Goal: Check status: Check status

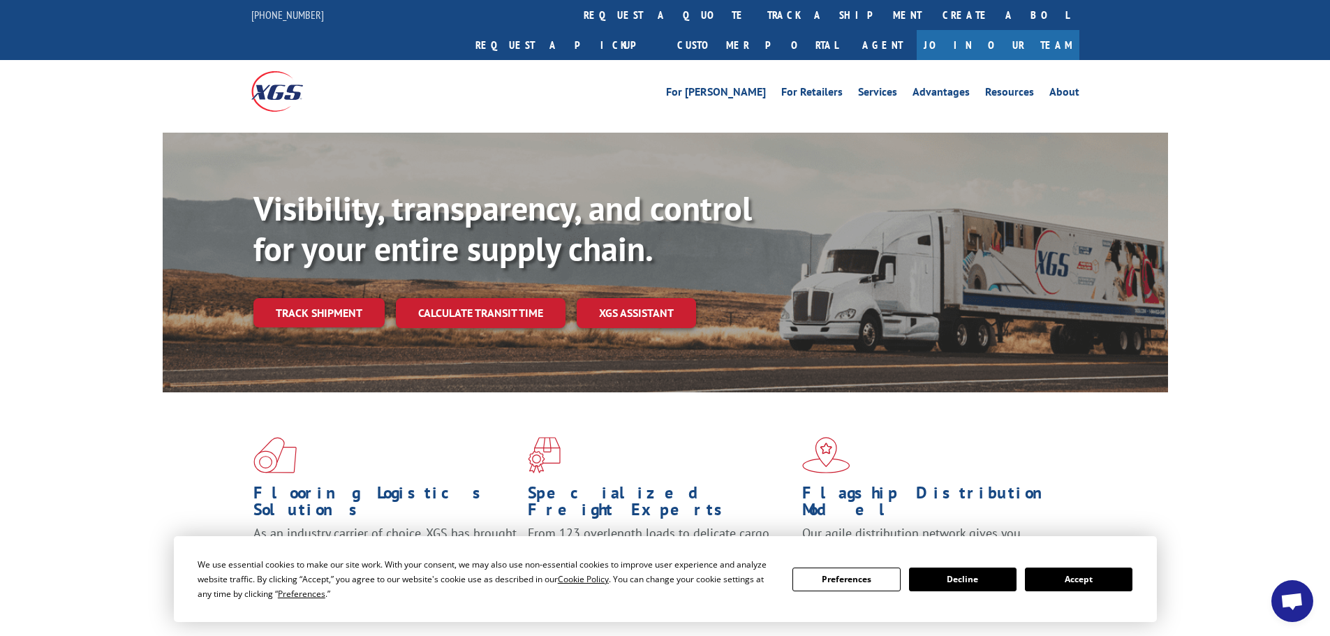
drag, startPoint x: 1079, startPoint y: 571, endPoint x: 275, endPoint y: 32, distance: 967.6
click at [1073, 568] on button "Accept" at bounding box center [1079, 580] width 108 height 24
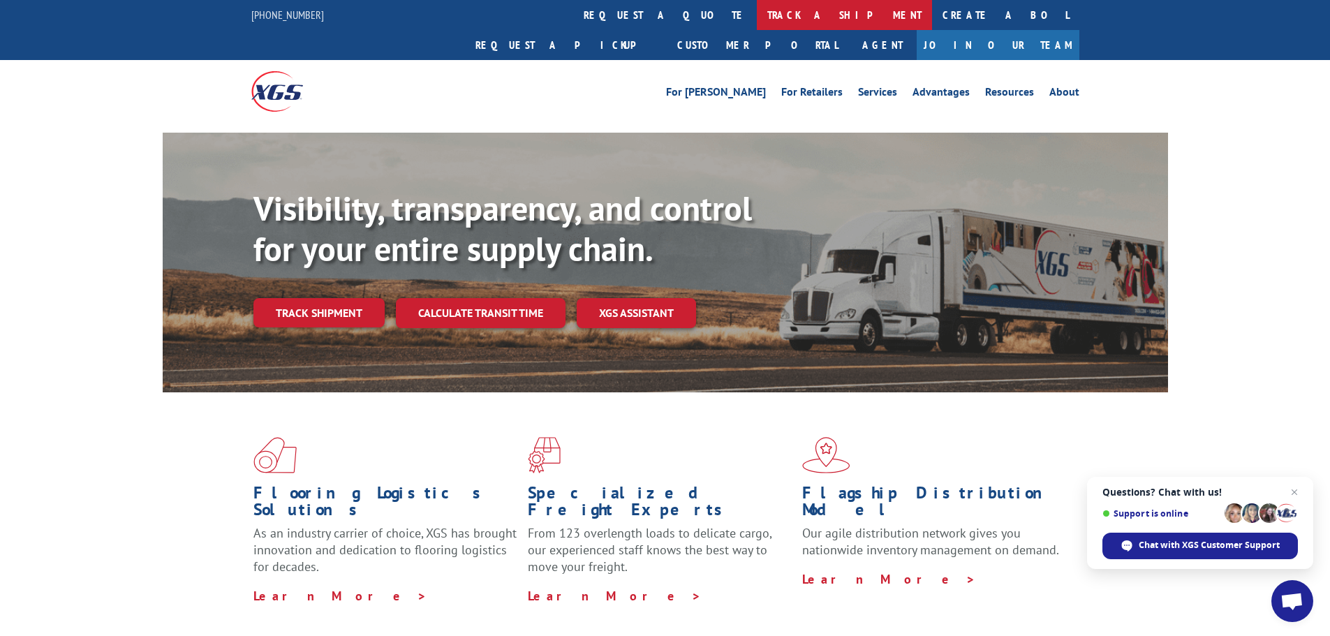
click at [757, 10] on link "track a shipment" at bounding box center [844, 15] width 175 height 30
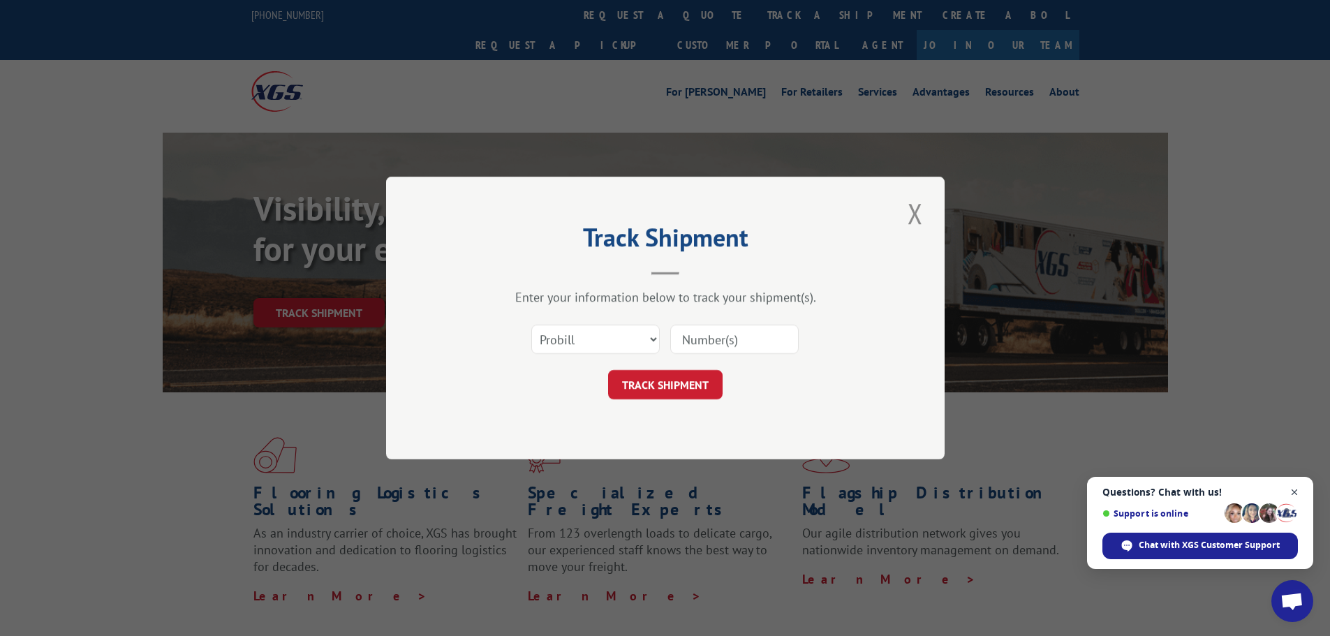
click at [1297, 494] on span "Open chat" at bounding box center [1294, 492] width 17 height 17
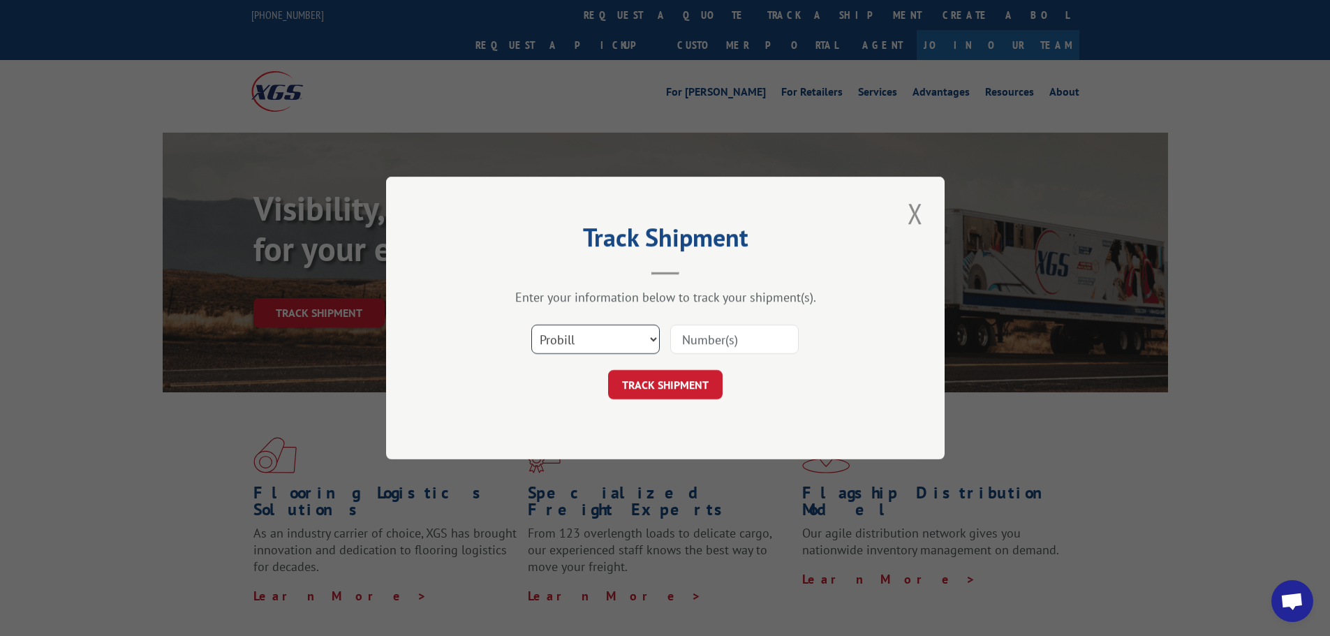
click at [572, 334] on select "Select category... Probill BOL PO" at bounding box center [595, 339] width 128 height 29
select select "po"
click at [531, 325] on select "Select category... Probill BOL PO" at bounding box center [595, 339] width 128 height 29
click at [714, 346] on input at bounding box center [734, 339] width 128 height 29
type input "25547617"
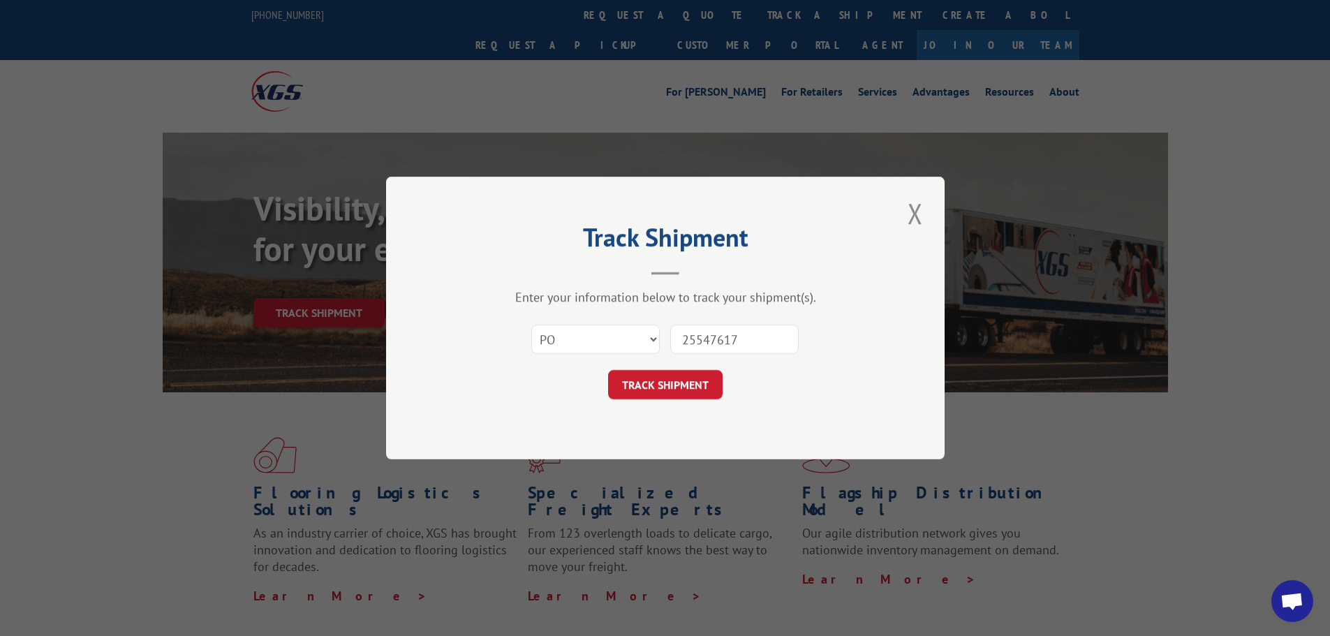
click at [608, 370] on button "TRACK SHIPMENT" at bounding box center [665, 384] width 115 height 29
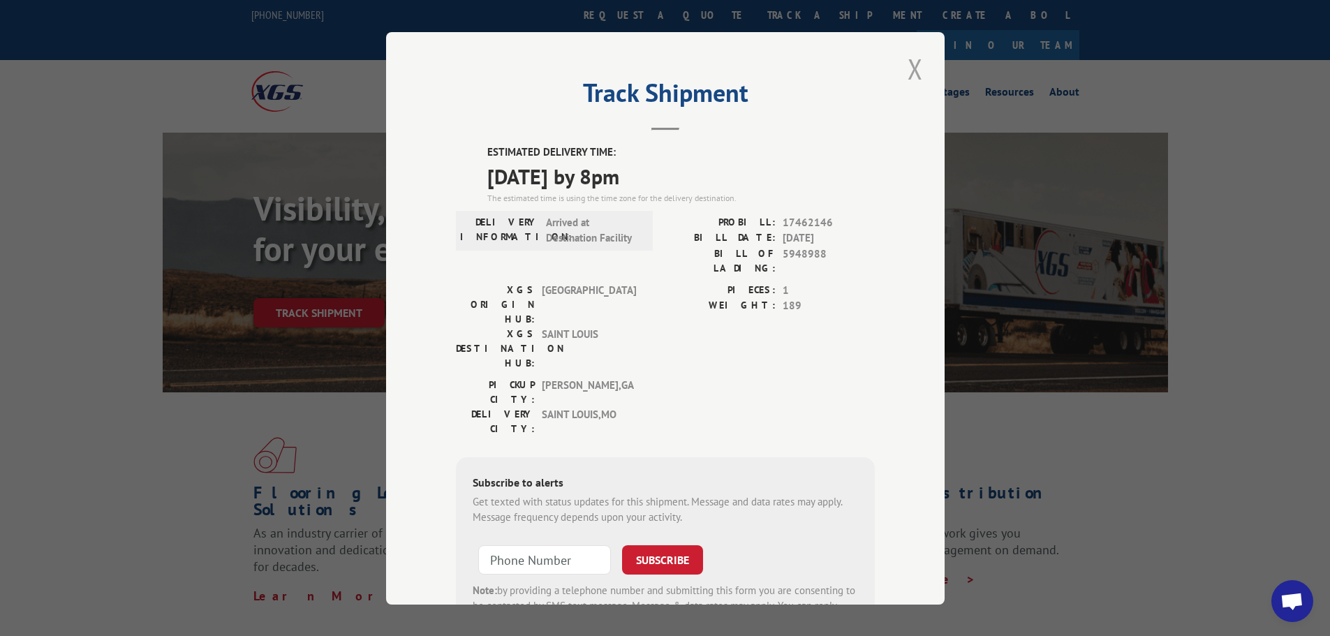
click at [913, 66] on button "Close modal" at bounding box center [915, 69] width 24 height 38
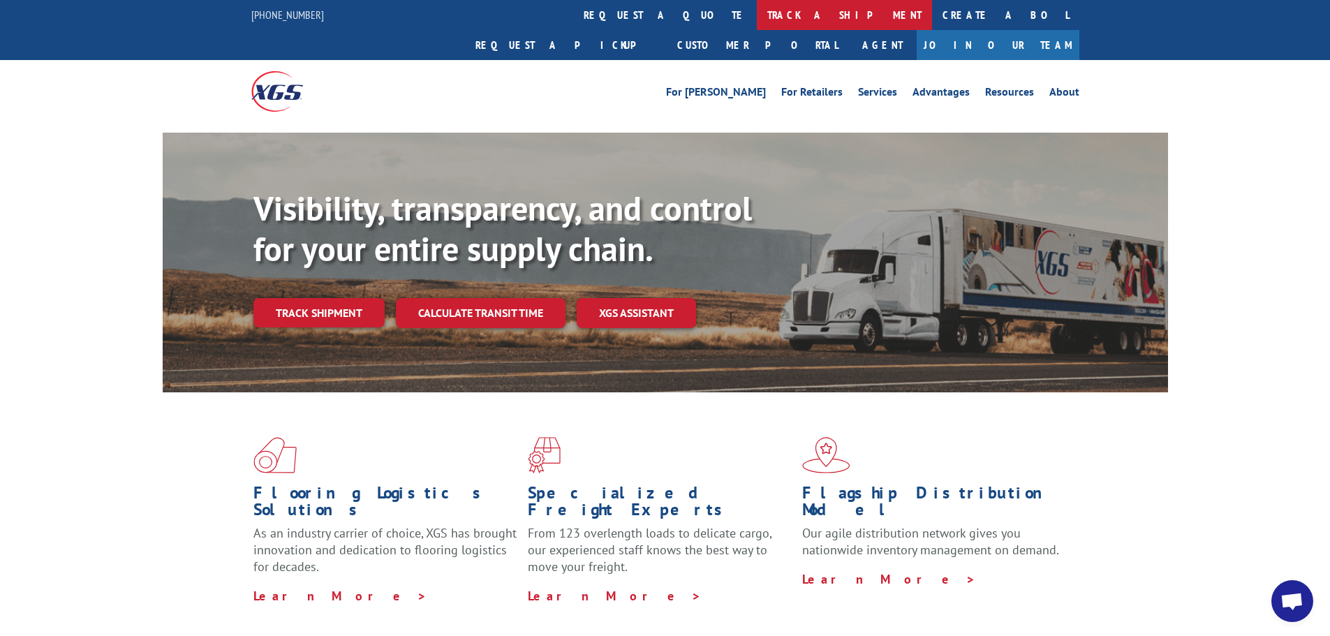
click at [757, 13] on link "track a shipment" at bounding box center [844, 15] width 175 height 30
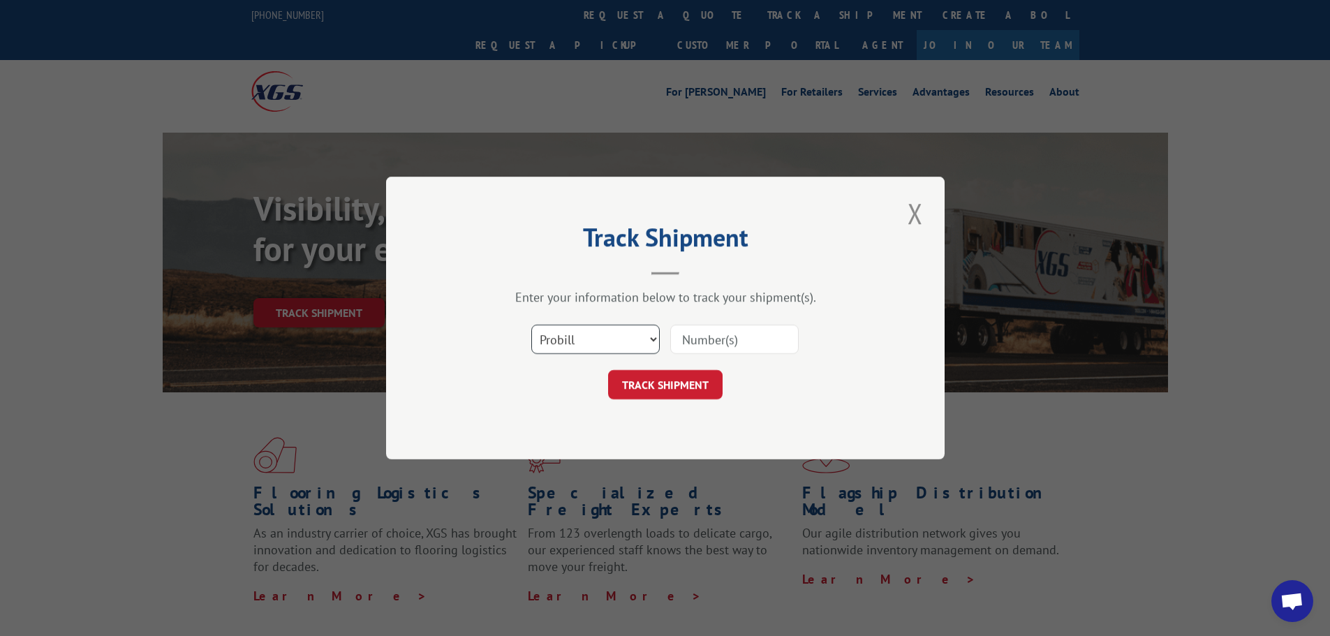
click at [591, 348] on select "Select category... Probill BOL PO" at bounding box center [595, 339] width 128 height 29
select select "po"
click at [531, 325] on select "Select category... Probill BOL PO" at bounding box center [595, 339] width 128 height 29
click at [693, 341] on input at bounding box center [734, 339] width 128 height 29
type input "25547626"
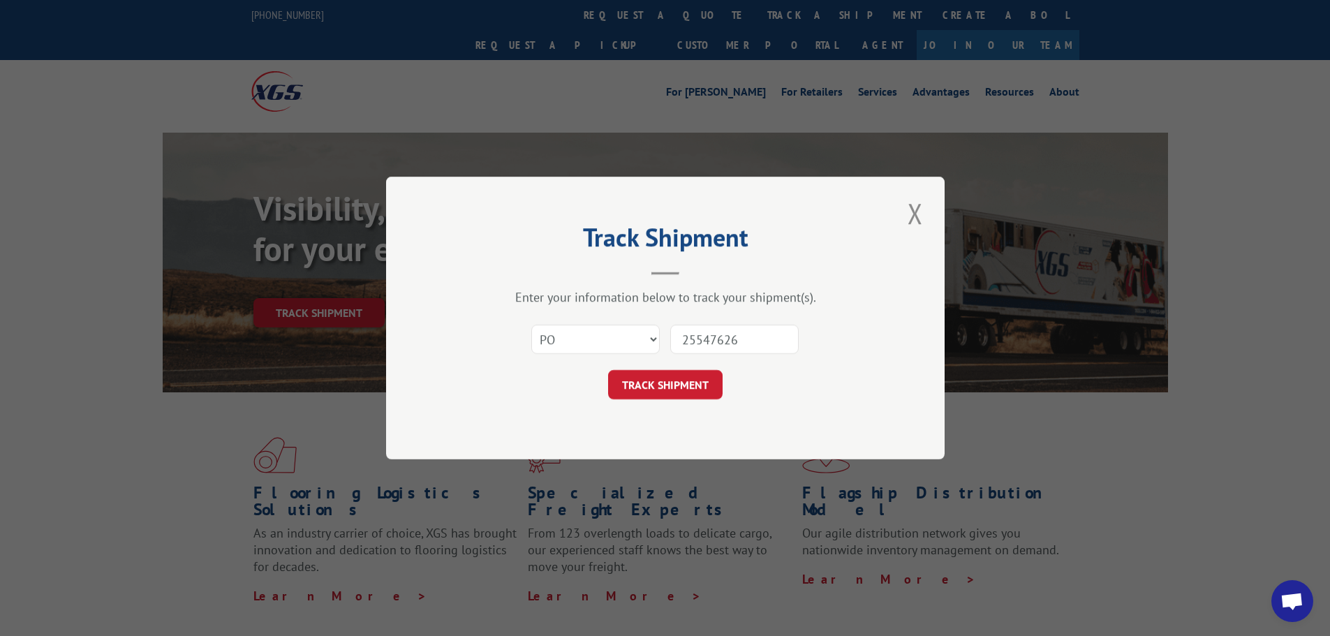
click at [608, 370] on button "TRACK SHIPMENT" at bounding box center [665, 384] width 115 height 29
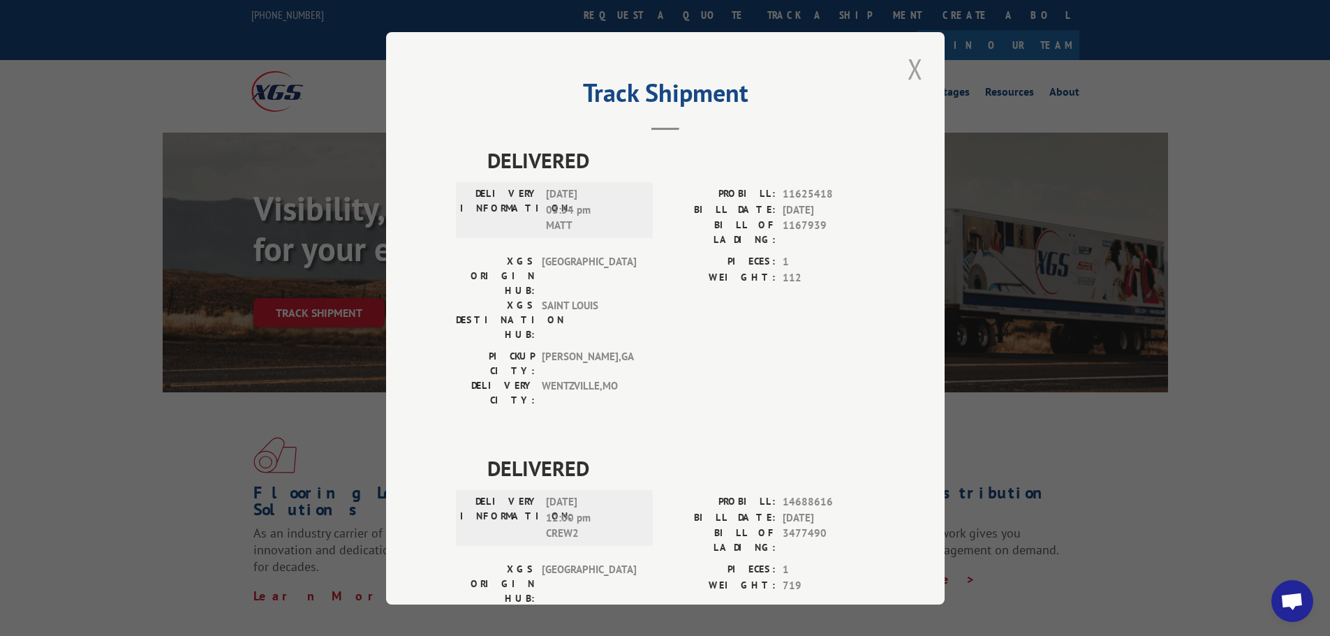
click at [911, 68] on button "Close modal" at bounding box center [915, 69] width 24 height 38
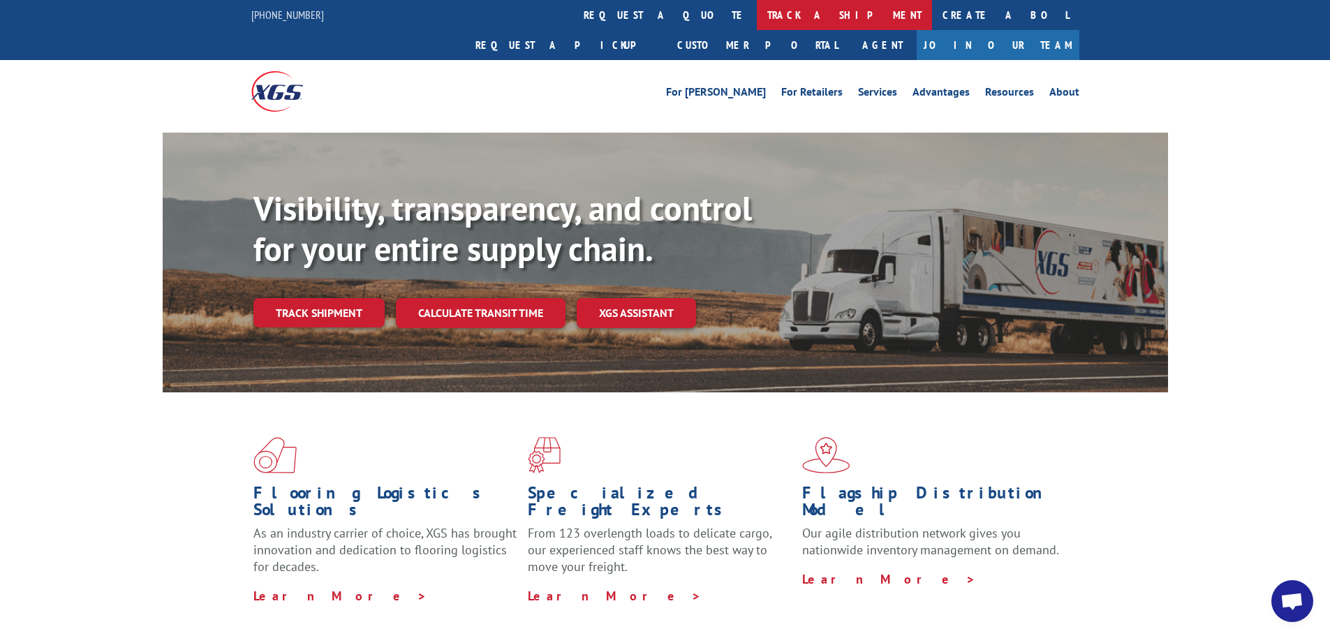
click at [757, 15] on link "track a shipment" at bounding box center [844, 15] width 175 height 30
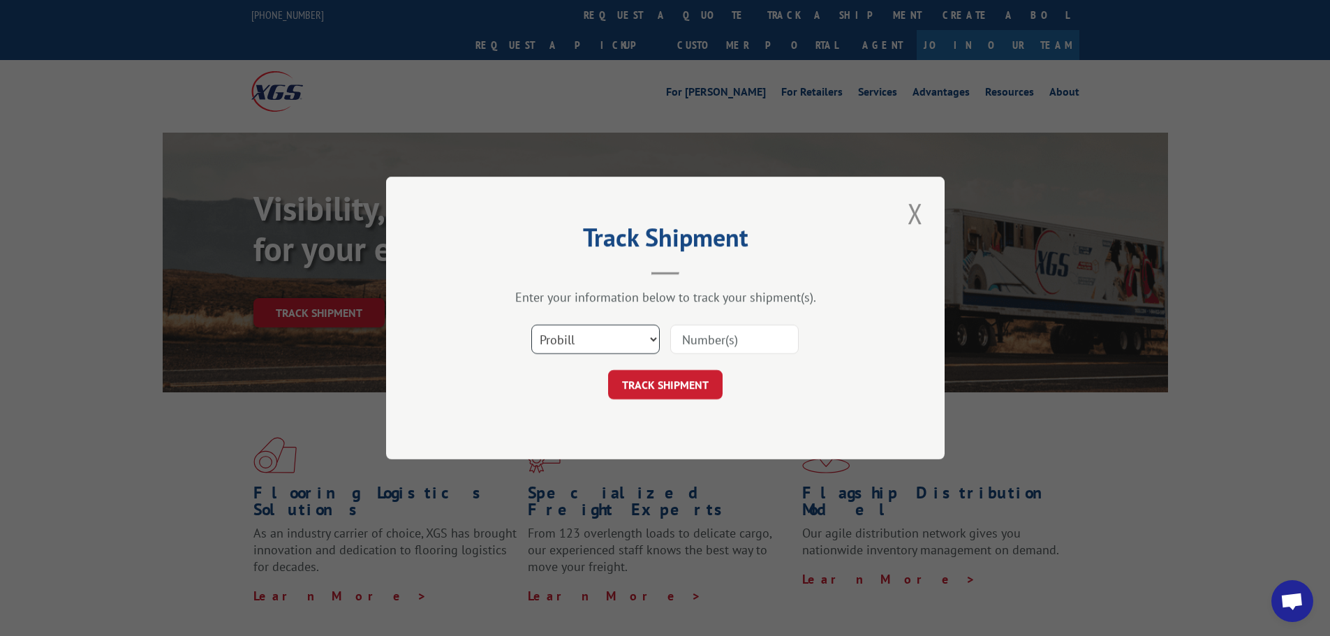
click at [547, 342] on select "Select category... Probill BOL PO" at bounding box center [595, 339] width 128 height 29
select select "po"
click at [531, 325] on select "Select category... Probill BOL PO" at bounding box center [595, 339] width 128 height 29
click at [702, 332] on input at bounding box center [734, 339] width 128 height 29
type input "25547625"
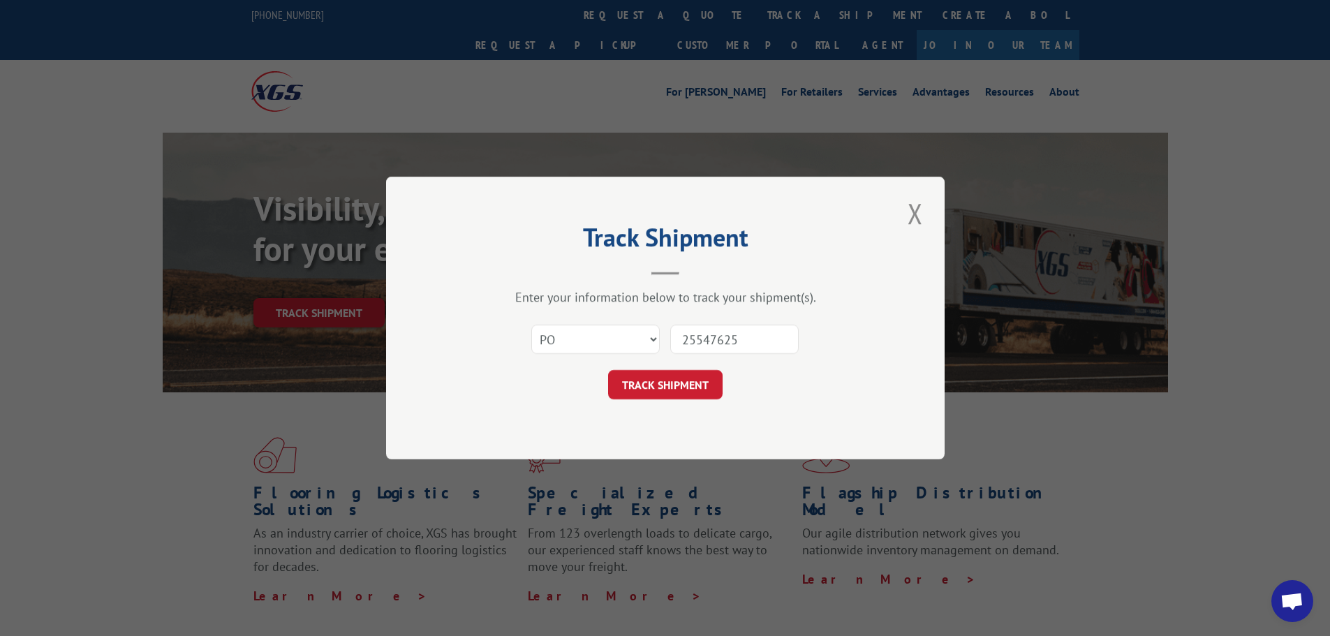
click at [608, 370] on button "TRACK SHIPMENT" at bounding box center [665, 384] width 115 height 29
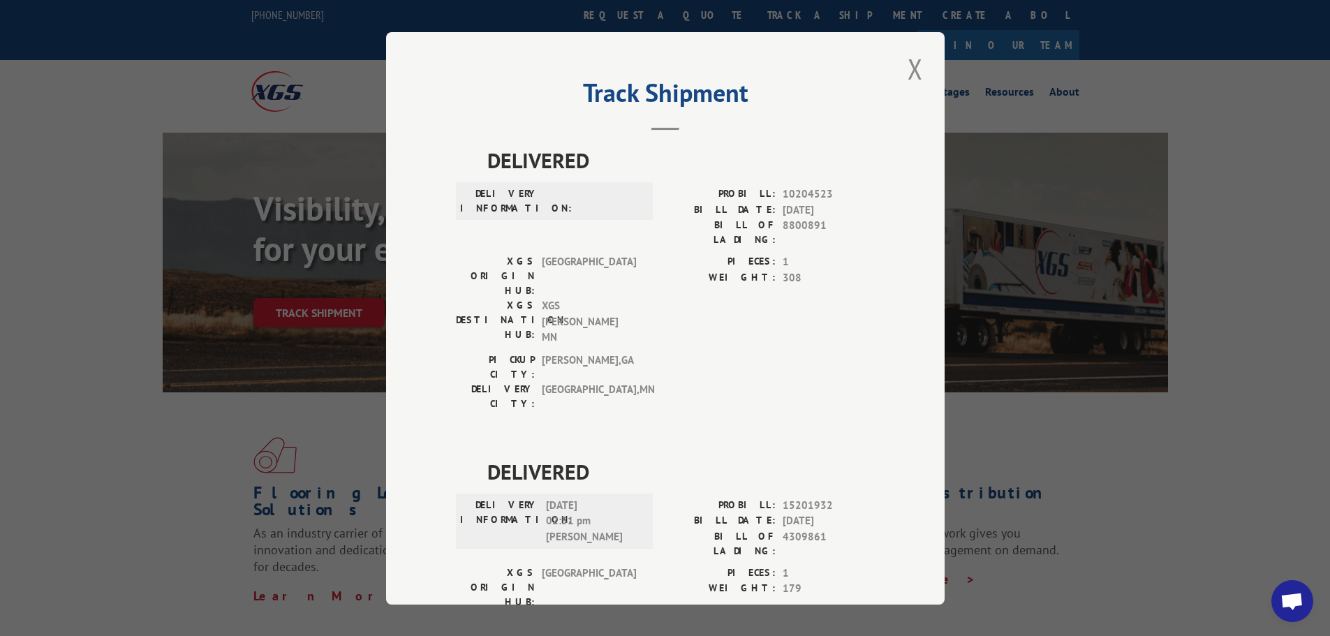
scroll to position [419, 0]
